Goal: Task Accomplishment & Management: Manage account settings

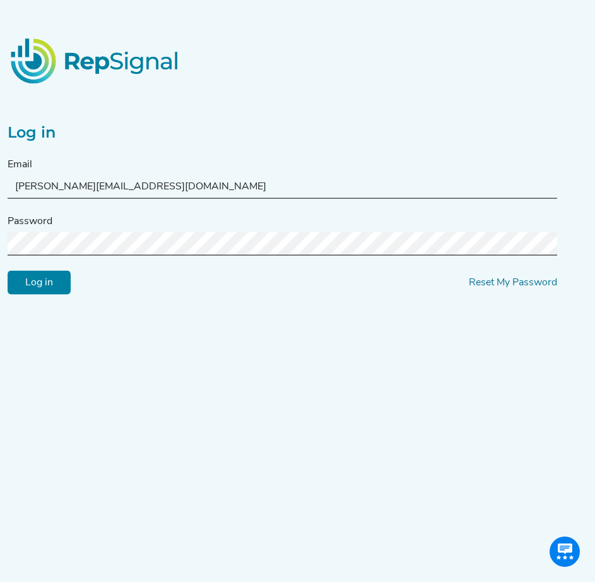
drag, startPoint x: 175, startPoint y: 184, endPoint x: 239, endPoint y: 186, distance: 64.4
click at [175, 184] on input "[PERSON_NAME][EMAIL_ADDRESS][DOMAIN_NAME]" at bounding box center [283, 186] width 550 height 23
click at [3, 240] on div "Log in Email [PERSON_NAME][EMAIL_ADDRESS][DOMAIN_NAME] Password Log in Reset My…" at bounding box center [297, 190] width 595 height 209
click at [25, 285] on input "Log in" at bounding box center [39, 283] width 63 height 24
click at [0, 234] on html "Log in Email [PERSON_NAME][EMAIL_ADDRESS][DOMAIN_NAME] Password Log in Reset My…" at bounding box center [297, 318] width 595 height 636
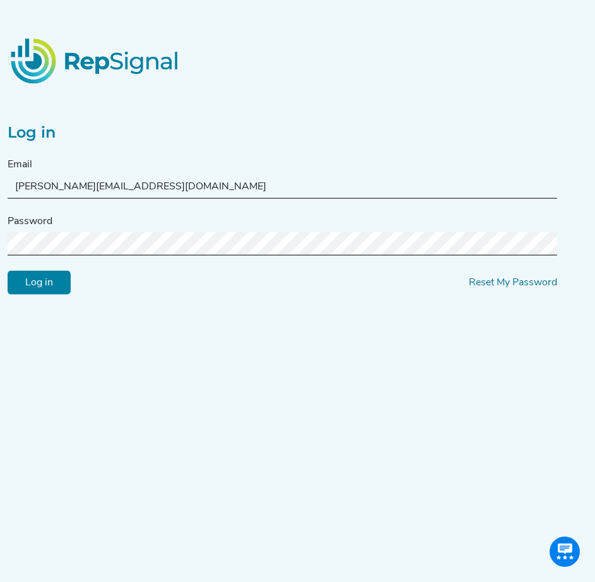
click at [8, 271] on input "Log in" at bounding box center [39, 283] width 63 height 24
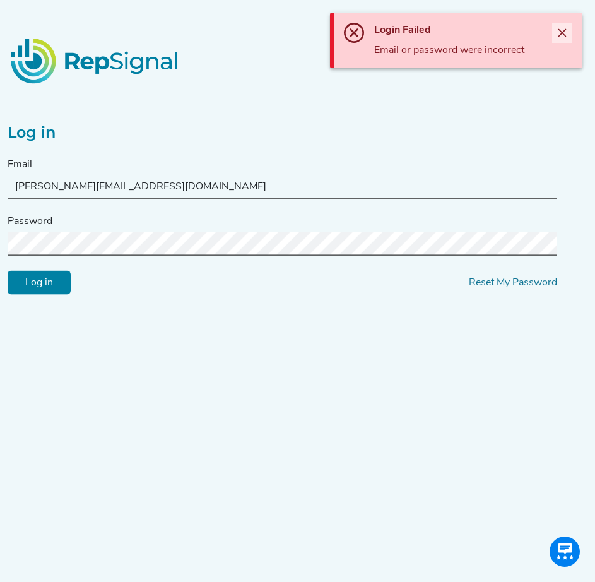
click at [560, 32] on icon "Close" at bounding box center [562, 33] width 10 height 10
